Goal: Contribute content

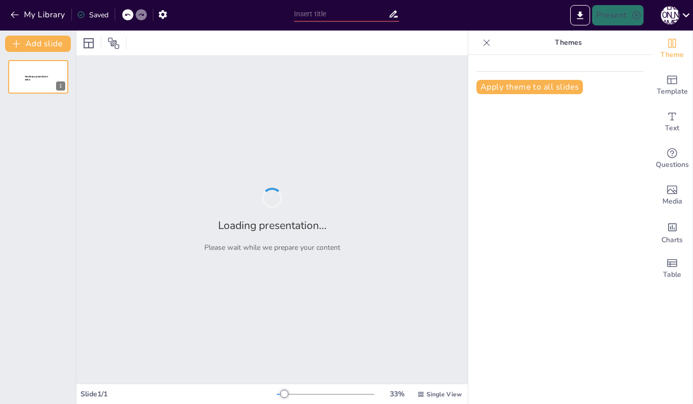
type input "経営学の基本概念と企業の役割"
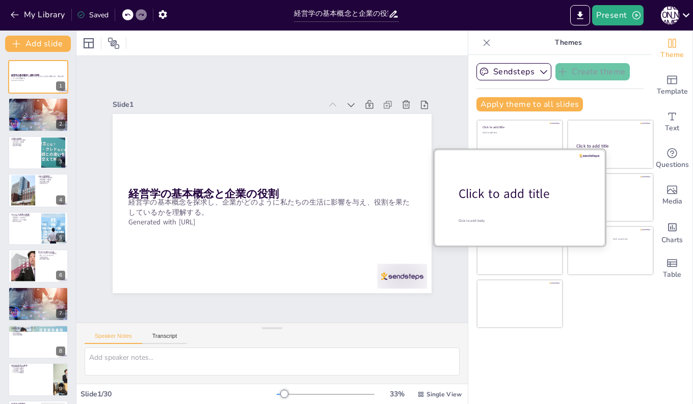
checkbox input "true"
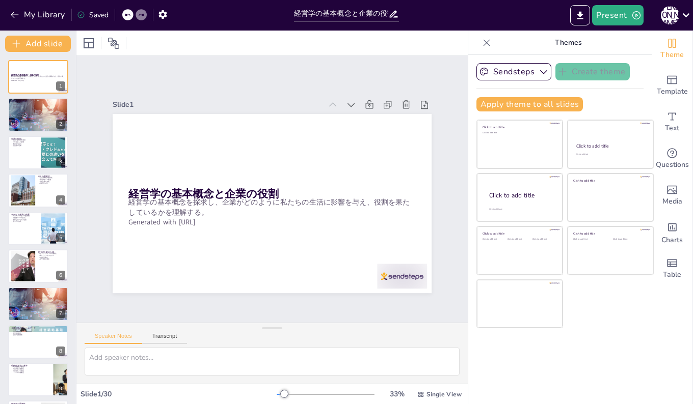
checkbox input "true"
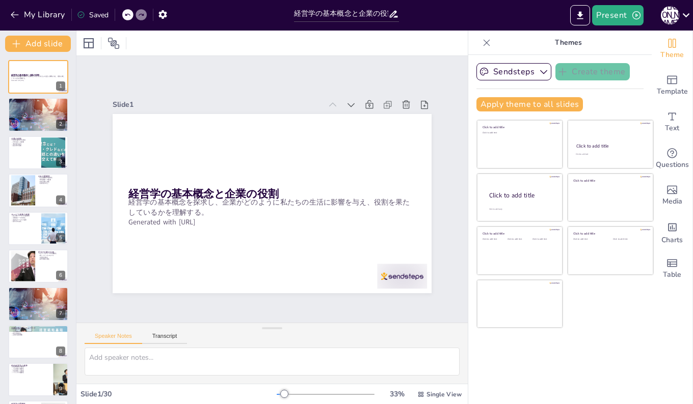
checkbox input "true"
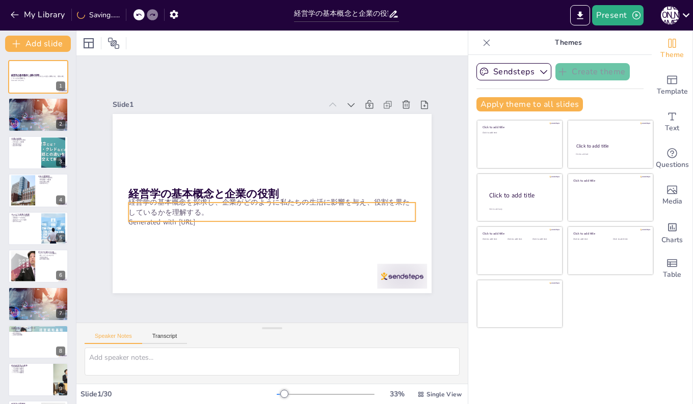
checkbox input "true"
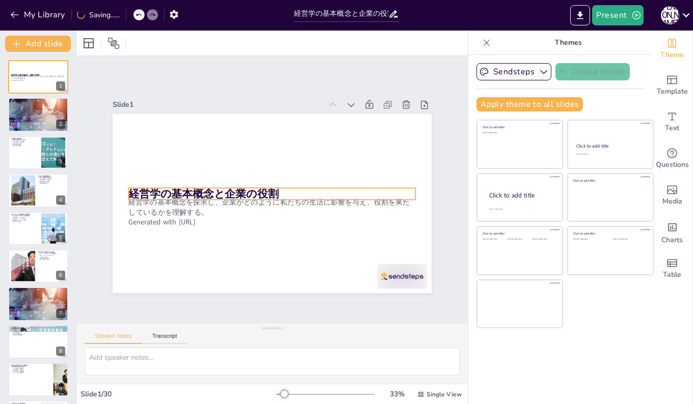
checkbox input "true"
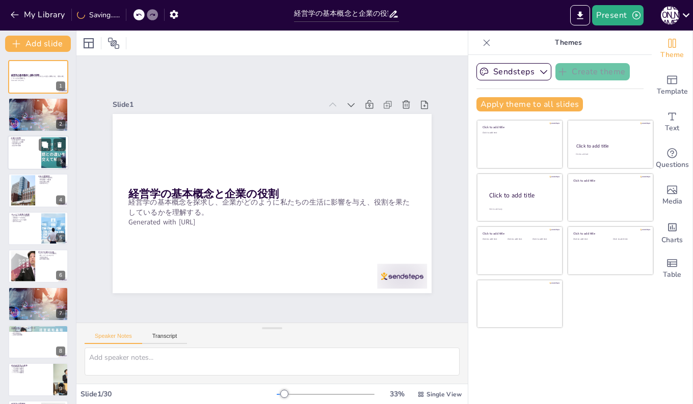
checkbox input "true"
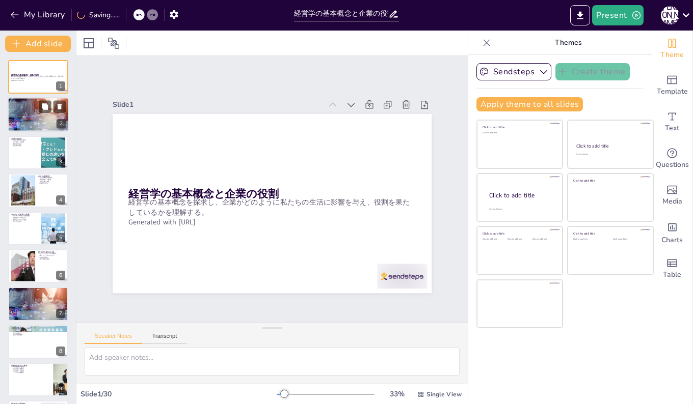
checkbox input "true"
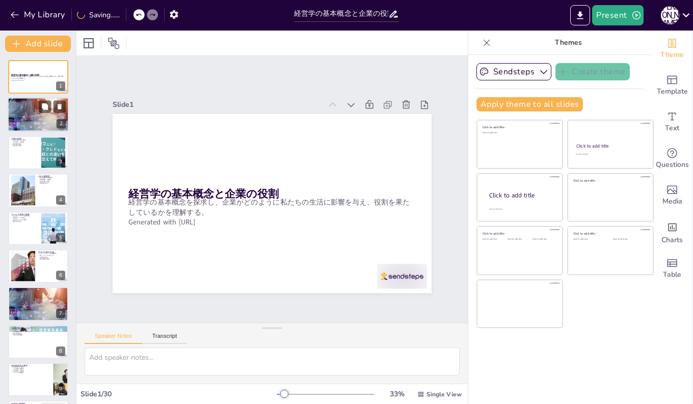
checkbox input "true"
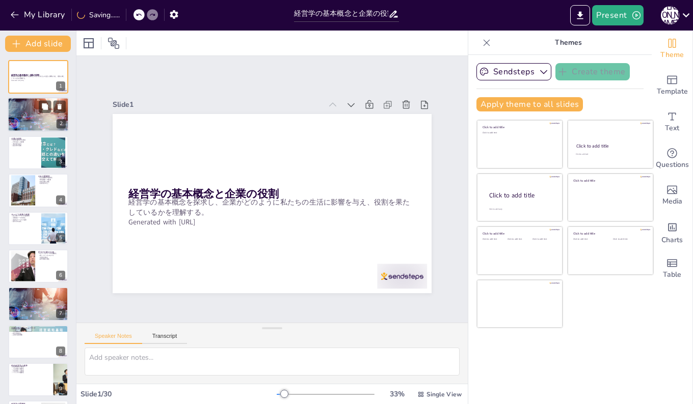
checkbox input "true"
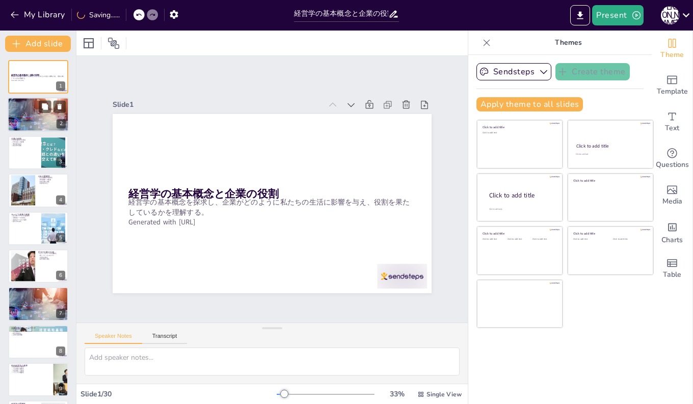
checkbox input "true"
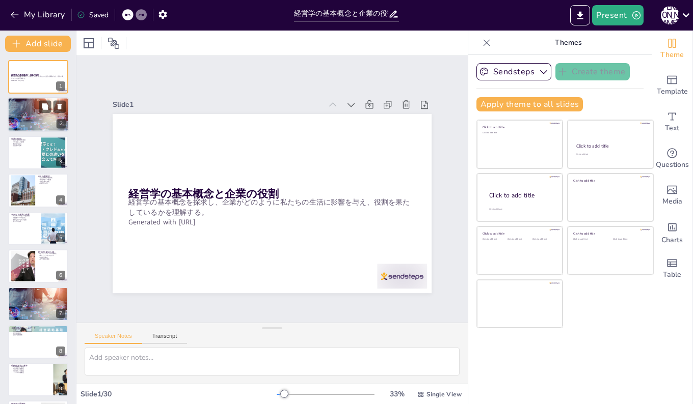
click at [26, 108] on p "企業の影響" at bounding box center [38, 108] width 55 height 2
type textarea "経営学は、企業の本質やマネジメントの方法を考察する学問であり、企業がどのように機能するのかを理解するために不可欠です。 情報収集は、企業の活動を理解するための…"
checkbox input "true"
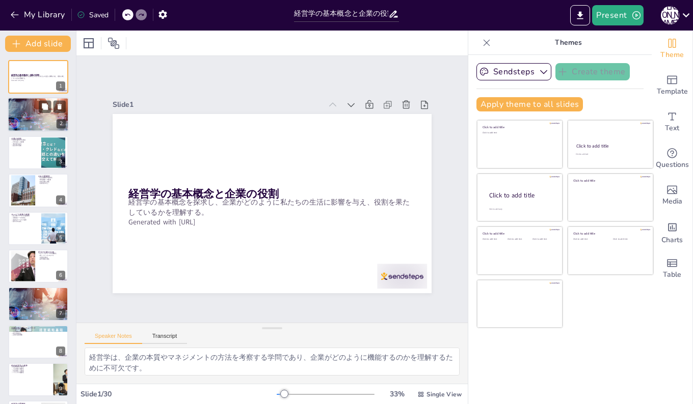
checkbox input "true"
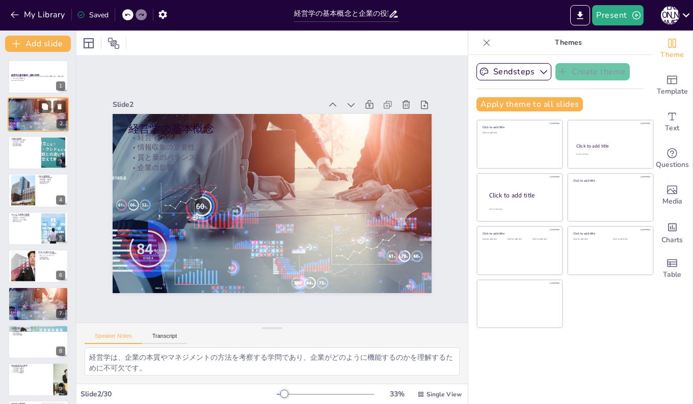
checkbox input "true"
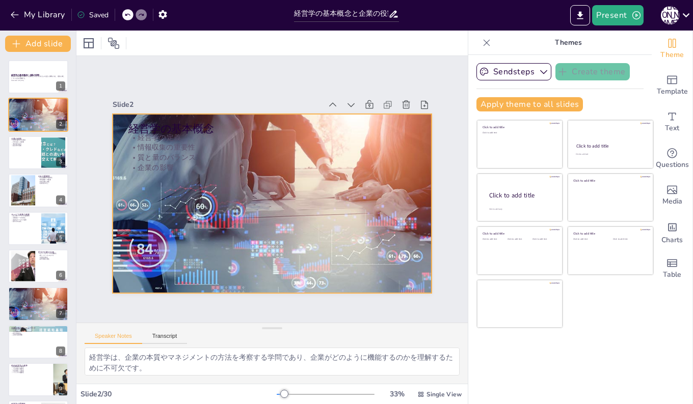
checkbox input "true"
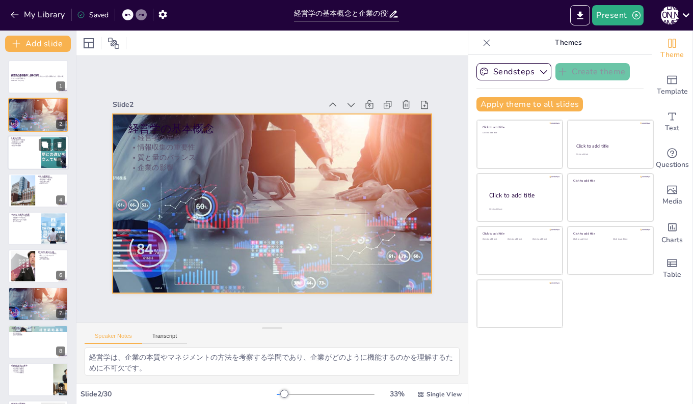
checkbox input "true"
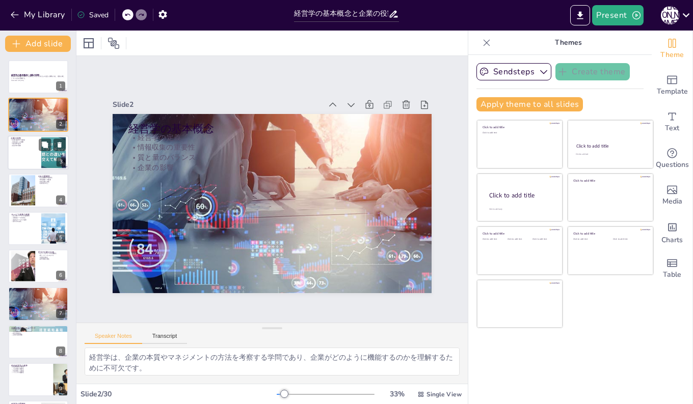
checkbox input "true"
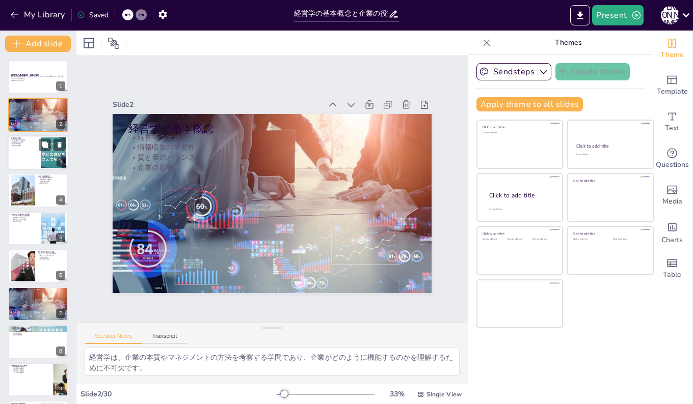
checkbox input "true"
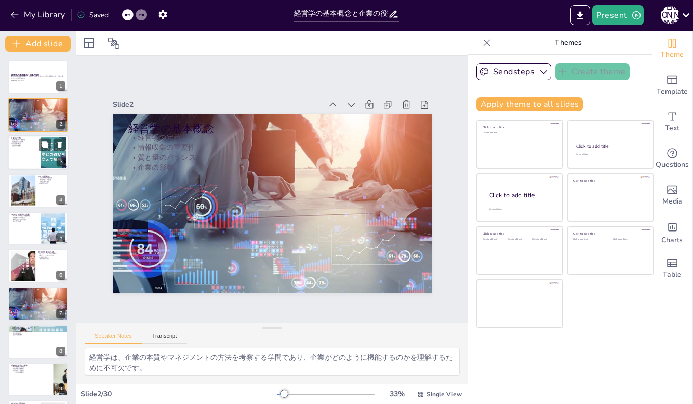
checkbox input "true"
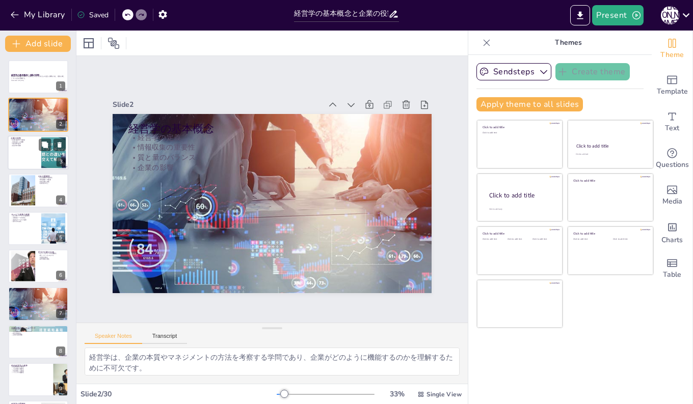
checkbox input "true"
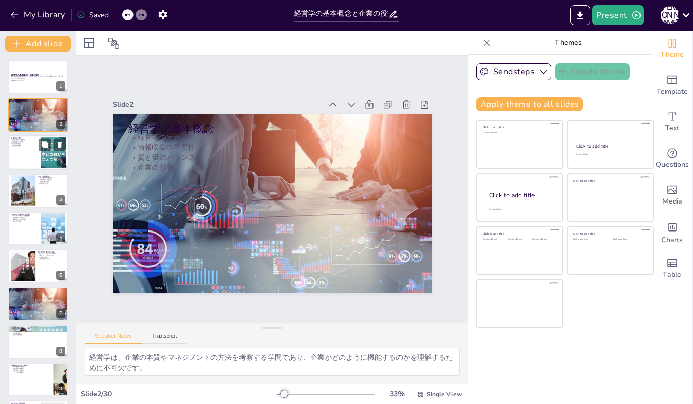
click at [21, 149] on div at bounding box center [38, 152] width 61 height 35
type textarea "企業は製品やサービスを通じて、私たちに価値を提供しています。この価値が私たちの生活を便利にし、豊かにする要素となります。 企業の活動は、私たちの日常生活に直接…"
checkbox input "true"
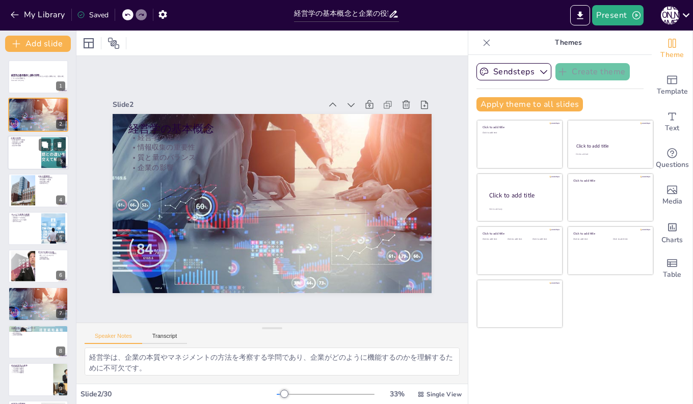
checkbox input "true"
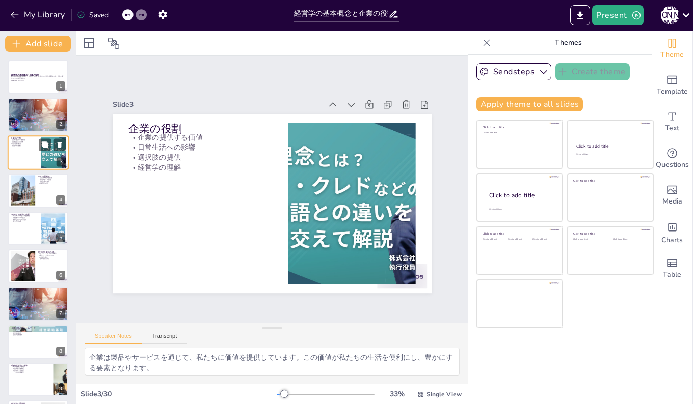
checkbox input "true"
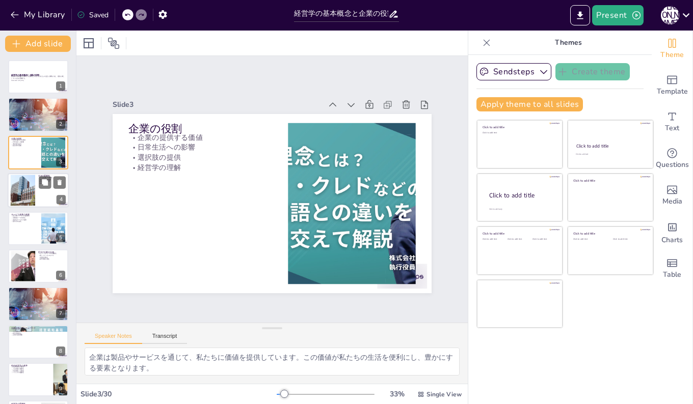
checkbox input "true"
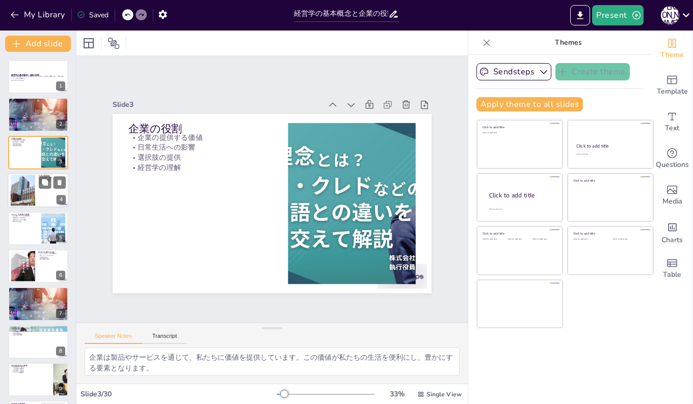
click at [18, 184] on div at bounding box center [23, 190] width 33 height 31
type textarea "企業は社会的責任を果たすことが求められています。この責任を果たすことで、企業の信頼性が向上します。 環境問題に配慮することは、企業の持続可能な成長に不可欠です…"
checkbox input "true"
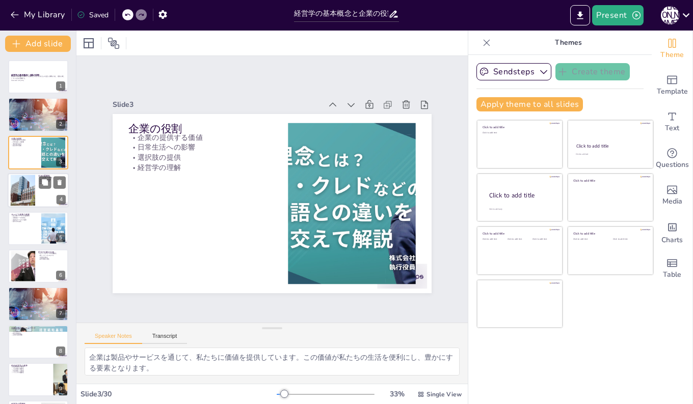
checkbox input "true"
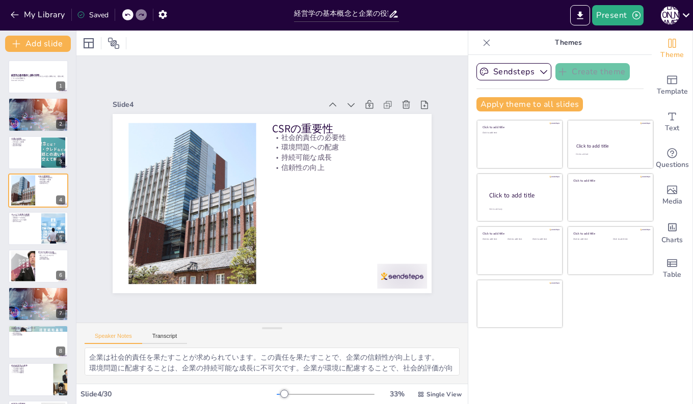
checkbox input "true"
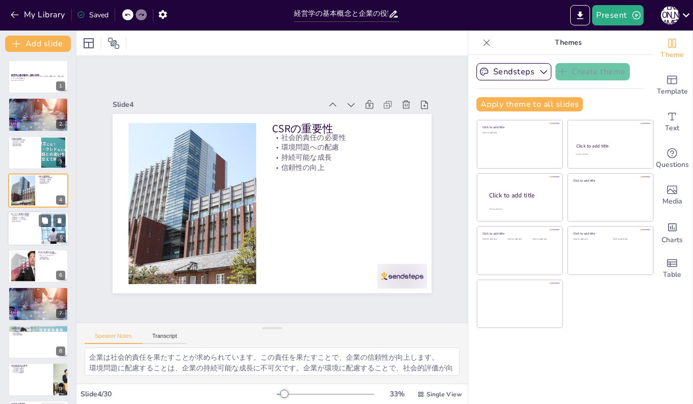
checkbox input "true"
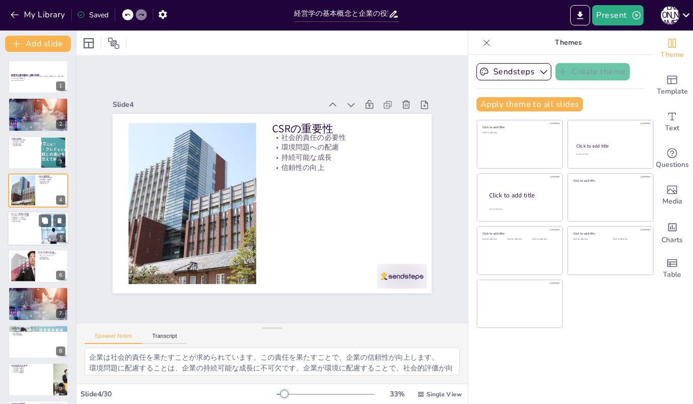
checkbox input "true"
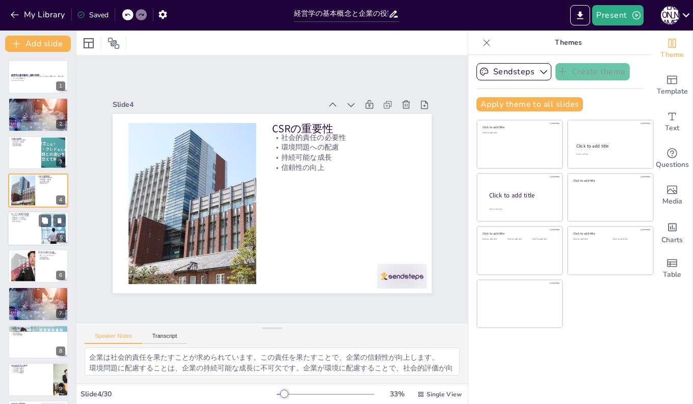
checkbox input "true"
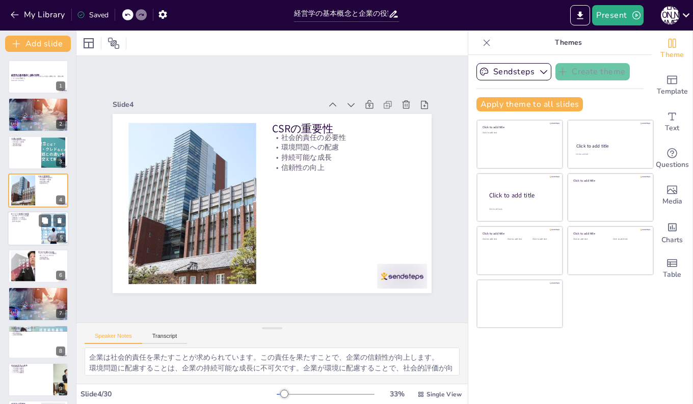
checkbox input "true"
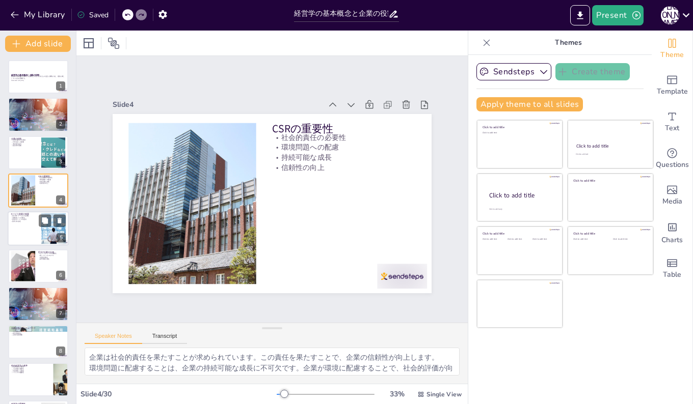
checkbox input "true"
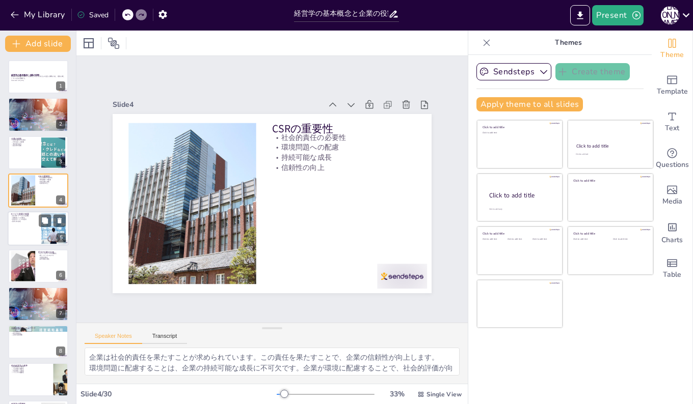
click at [19, 221] on p "競争力の強化" at bounding box center [25, 222] width 28 height 2
type textarea "サービス産業では、質の高いサービスの提供が不可欠です。消費者の期待に応えるためには、サービスの質を向上させる必要があります。 消費者のニーズが変化しているため…"
checkbox input "true"
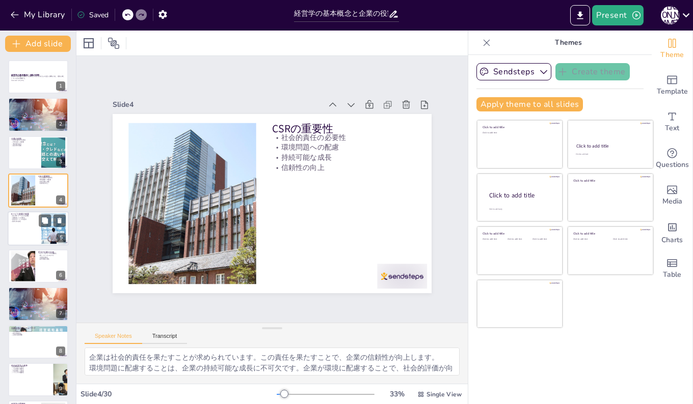
checkbox input "true"
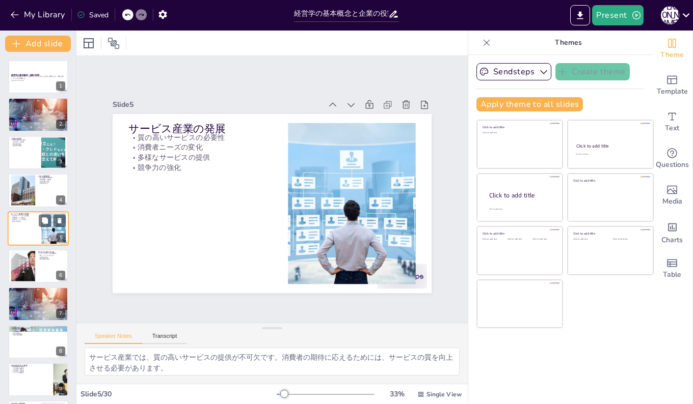
checkbox input "true"
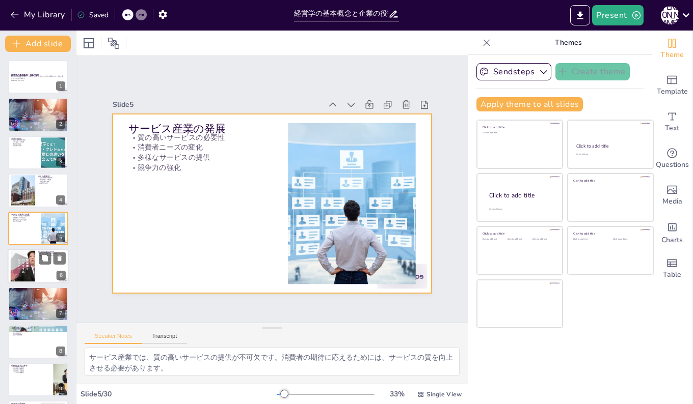
checkbox input "true"
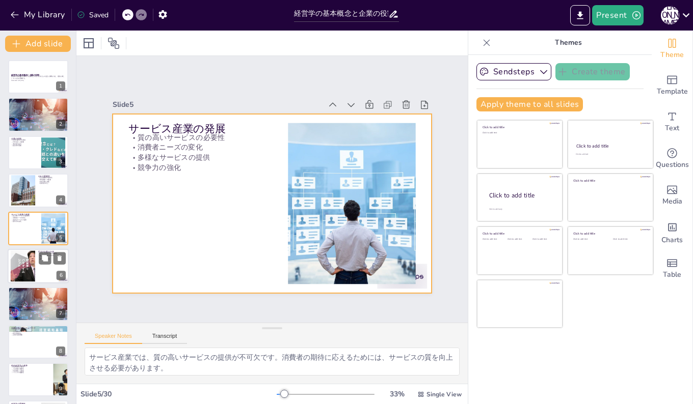
checkbox input "true"
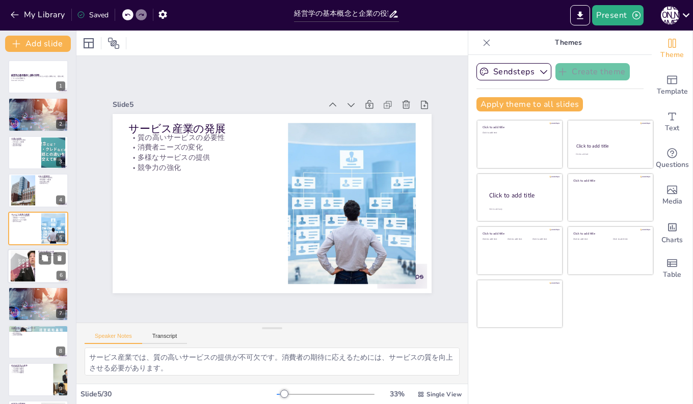
click at [20, 264] on div at bounding box center [23, 266] width 67 height 31
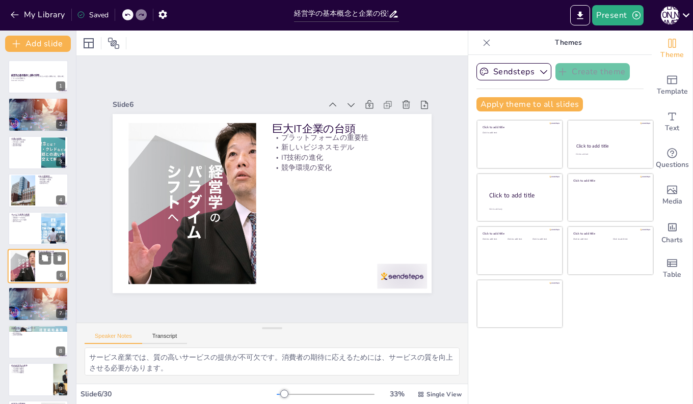
type textarea "プラットフォームを提供する企業は、ビジネスモデルを変革する力を持っています。この変革は、他の企業にも影響を与えます。 巨大IT企業の存在により、新しいビジネス…"
checkbox input "true"
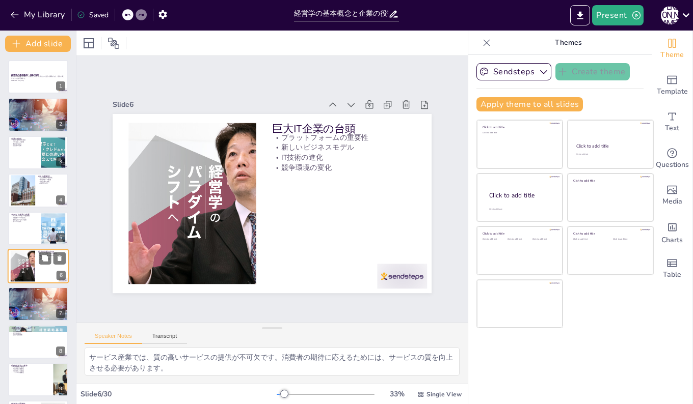
checkbox input "true"
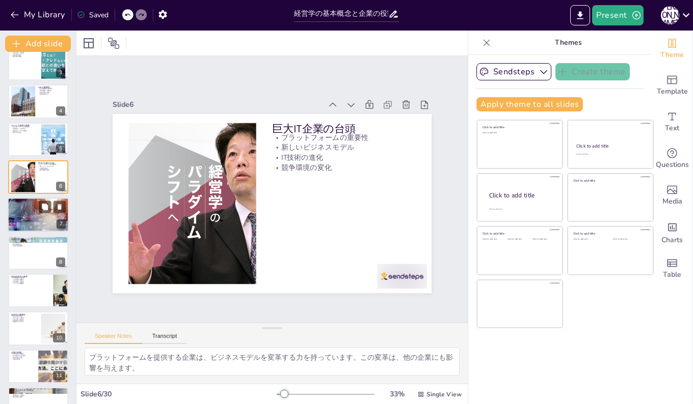
checkbox input "true"
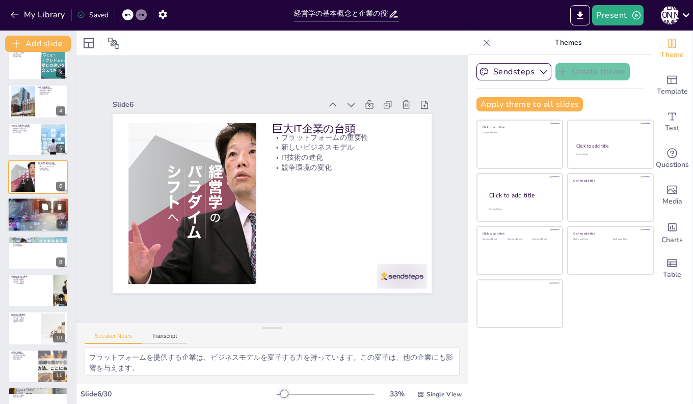
checkbox input "true"
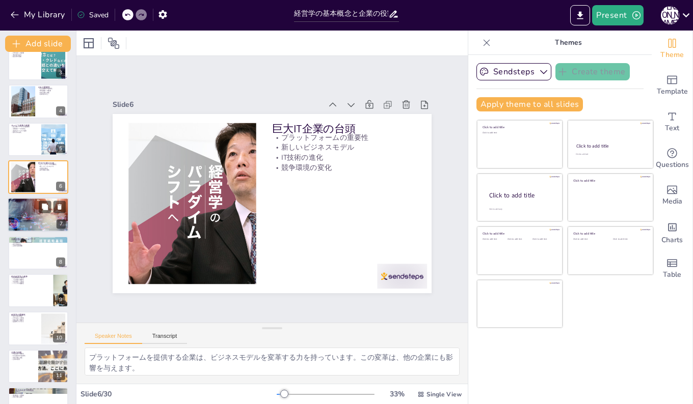
checkbox input "true"
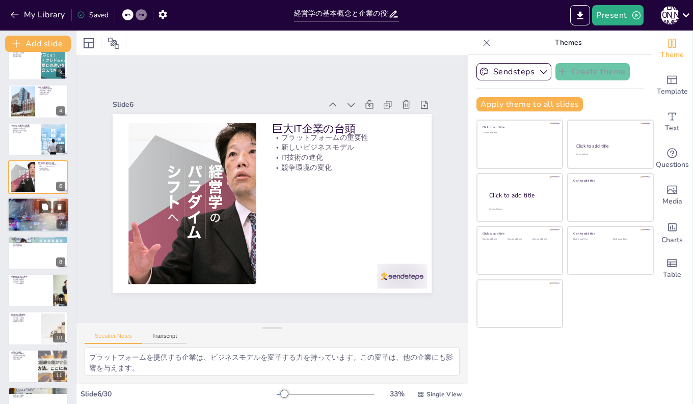
click at [24, 215] on div at bounding box center [38, 215] width 61 height 35
type textarea "経営理念は企業の理想像を示します。この理想が企業の方向性を決定づけます。 経営理念は企業の価値観を形成し、従業員の行動に影響を与えます。 経営理念が明確である…"
checkbox input "true"
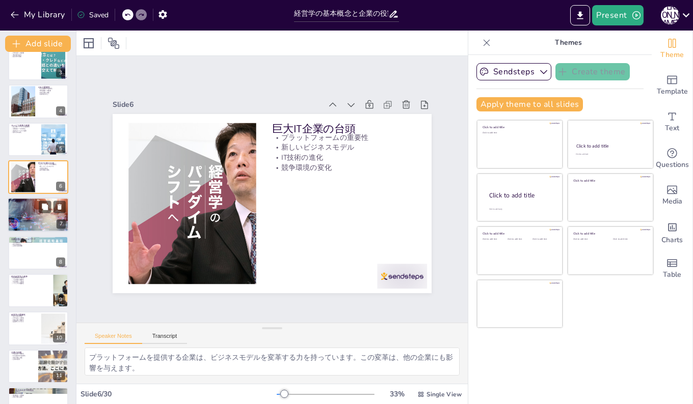
checkbox input "true"
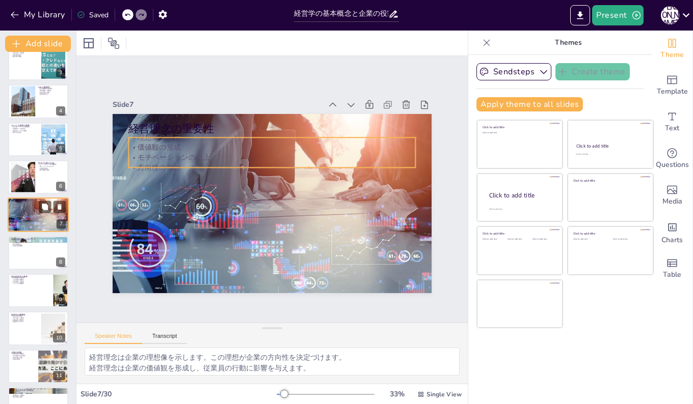
scroll to position [76, 0]
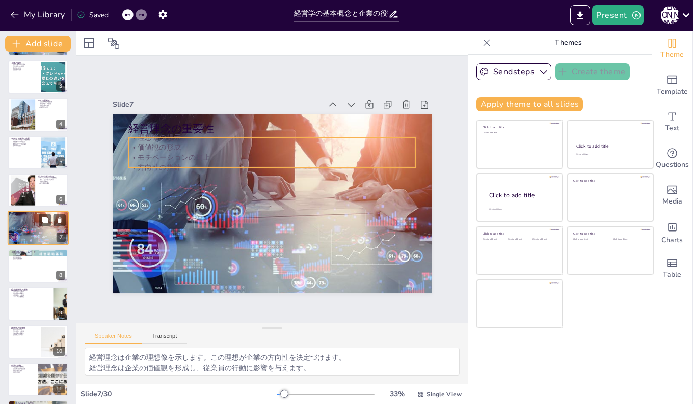
checkbox input "true"
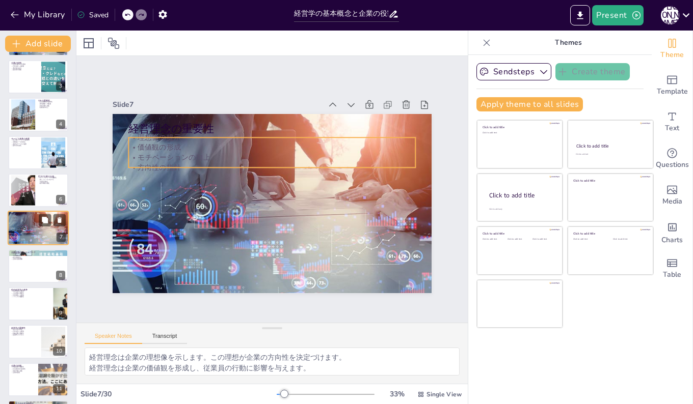
checkbox input "true"
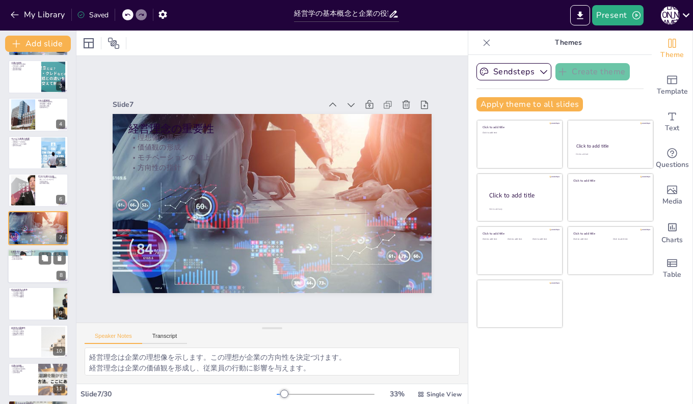
click at [21, 269] on div at bounding box center [38, 266] width 61 height 35
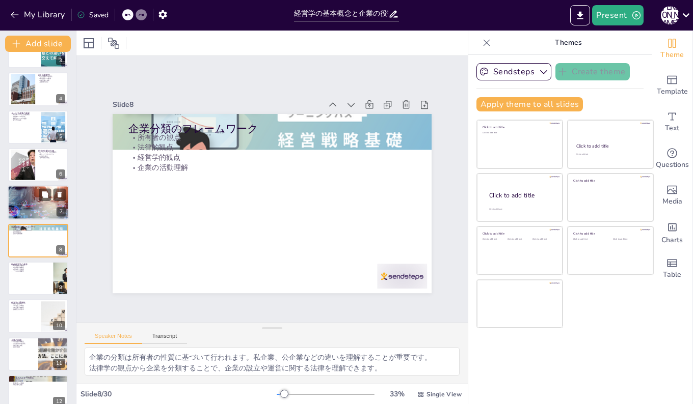
scroll to position [102, 0]
click at [17, 274] on div at bounding box center [38, 278] width 61 height 35
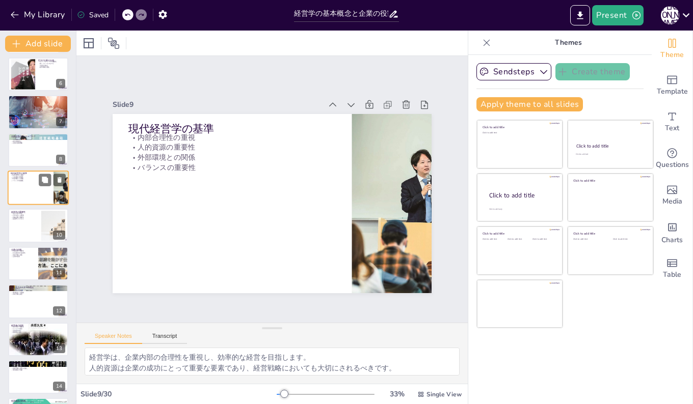
scroll to position [203, 0]
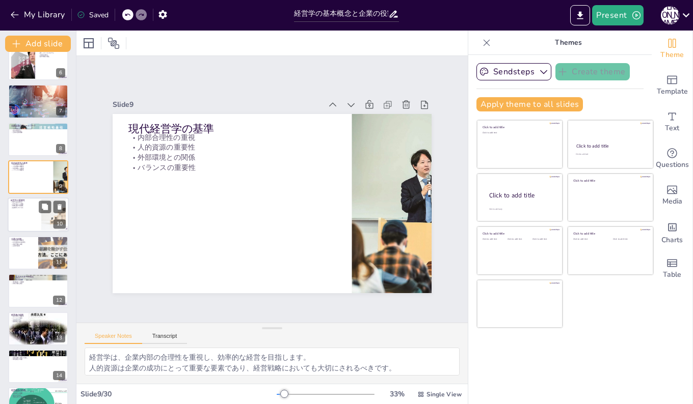
click at [20, 215] on div at bounding box center [38, 215] width 61 height 35
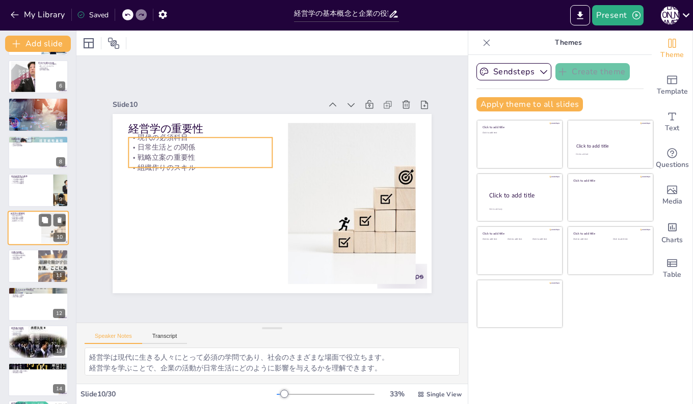
scroll to position [240, 0]
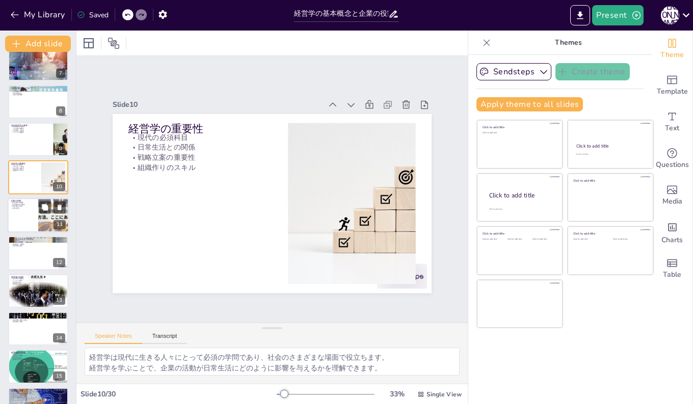
click at [17, 206] on p "持続可能な成長" at bounding box center [23, 207] width 24 height 2
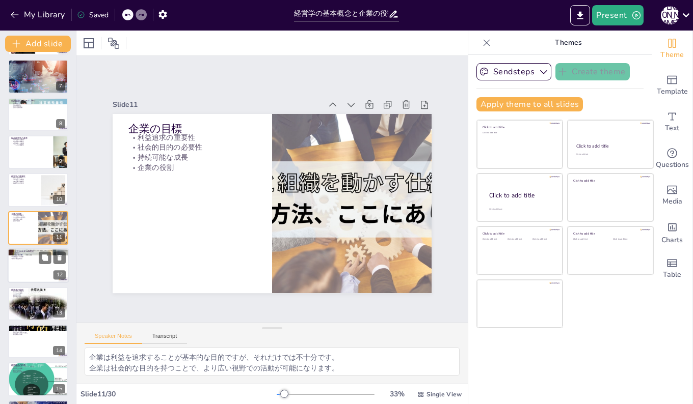
click at [20, 263] on div at bounding box center [38, 266] width 61 height 35
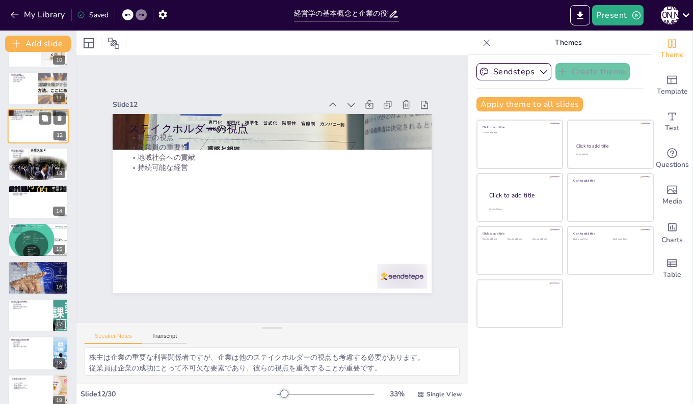
scroll to position [367, 0]
click at [26, 161] on div at bounding box center [38, 164] width 61 height 89
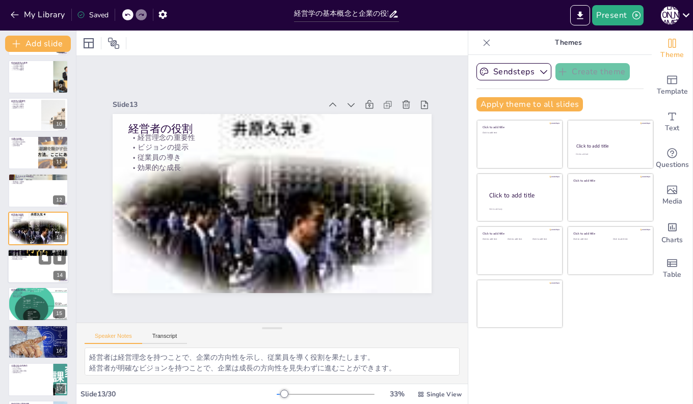
click at [15, 266] on div at bounding box center [38, 266] width 61 height 35
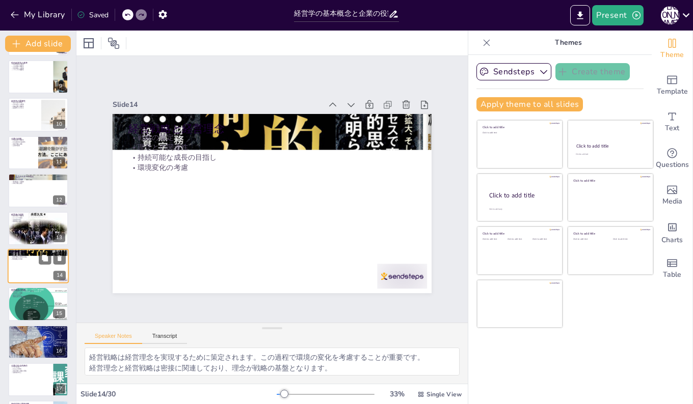
scroll to position [341, 0]
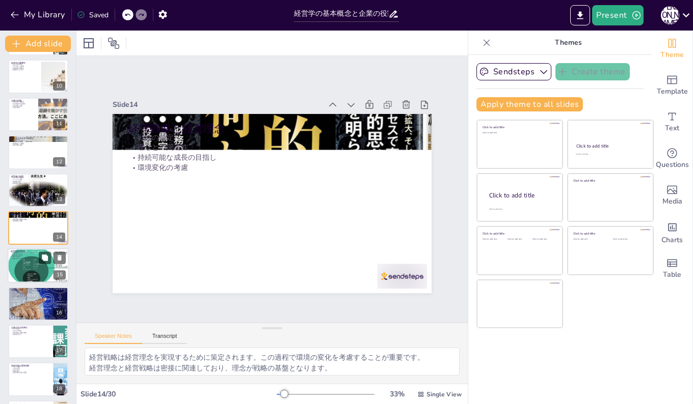
click at [23, 274] on div at bounding box center [38, 266] width 61 height 42
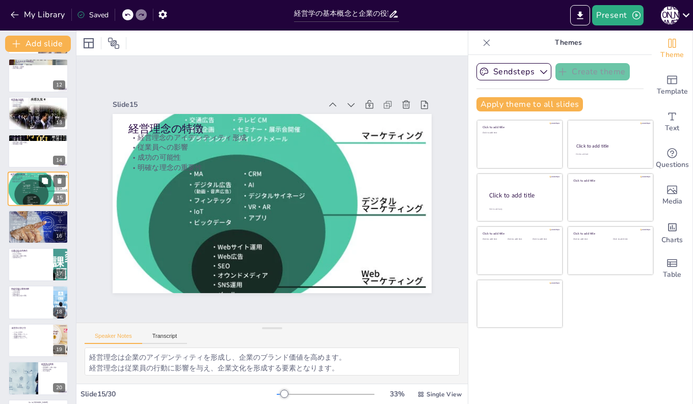
scroll to position [430, 0]
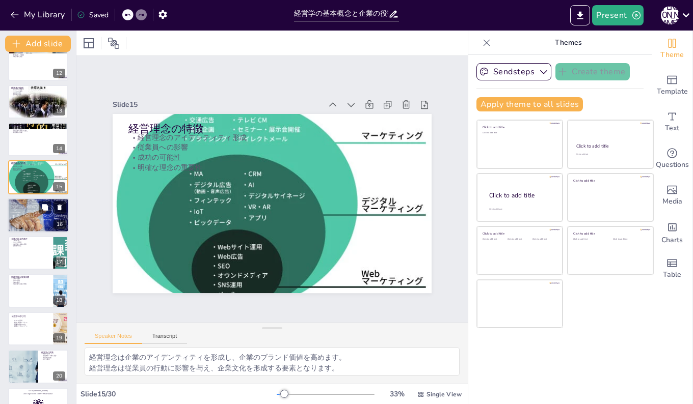
click at [16, 214] on div at bounding box center [38, 215] width 61 height 41
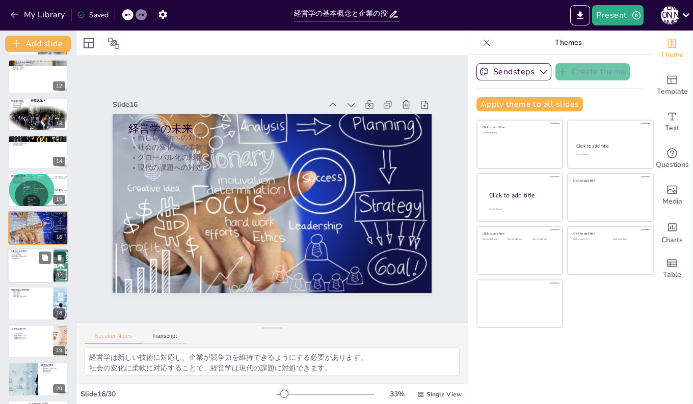
click at [19, 261] on div at bounding box center [38, 266] width 61 height 35
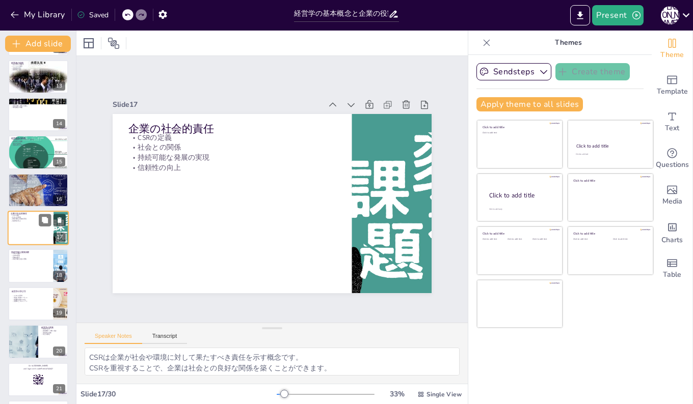
scroll to position [506, 0]
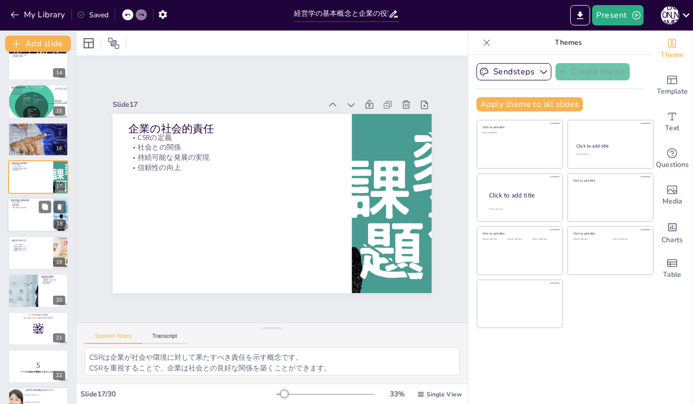
click at [16, 213] on div at bounding box center [38, 215] width 61 height 35
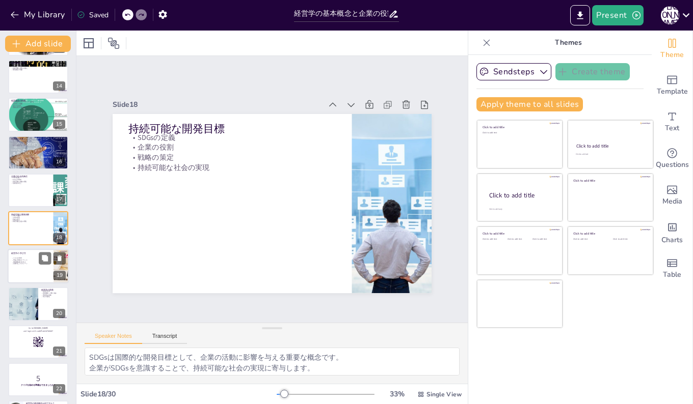
click at [25, 269] on div at bounding box center [38, 266] width 61 height 35
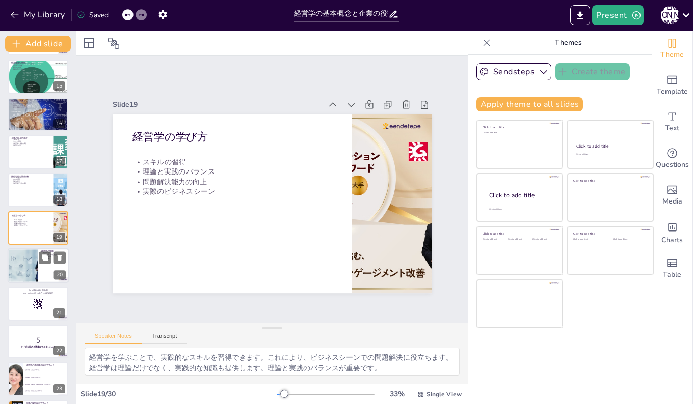
click at [21, 264] on div at bounding box center [23, 266] width 62 height 35
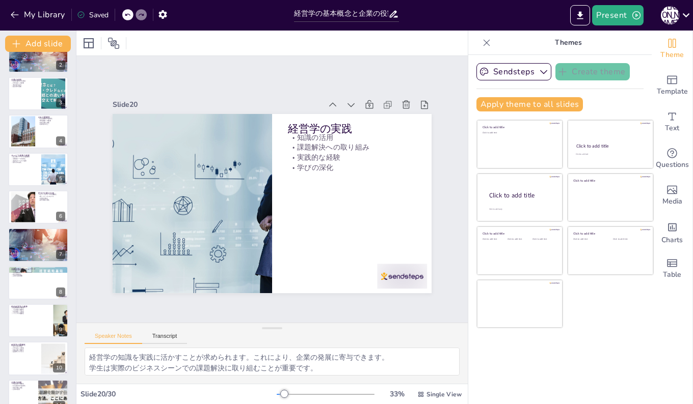
scroll to position [0, 0]
